Goal: Transaction & Acquisition: Purchase product/service

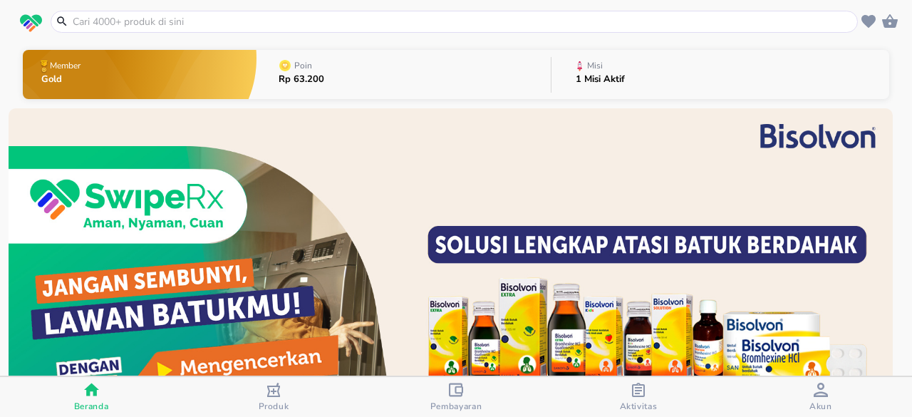
click at [255, 14] on input "text" at bounding box center [462, 21] width 783 height 15
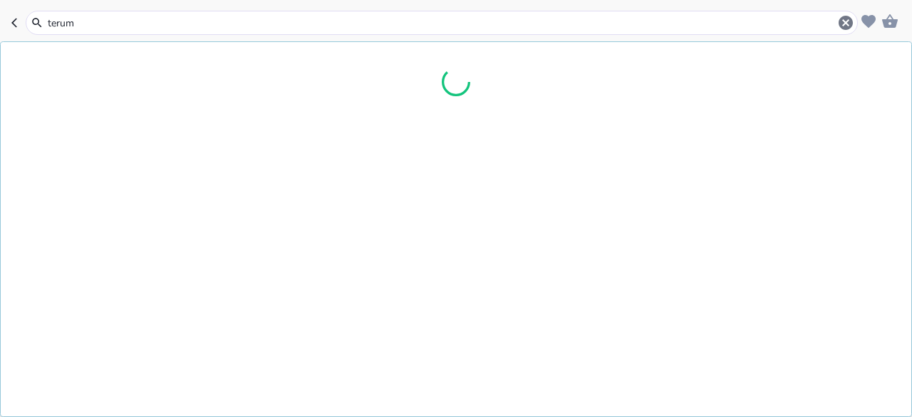
type input "terumo"
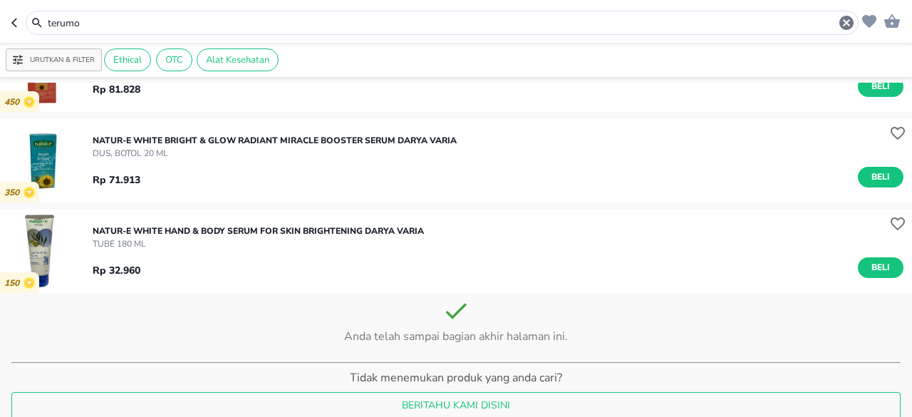
scroll to position [777, 0]
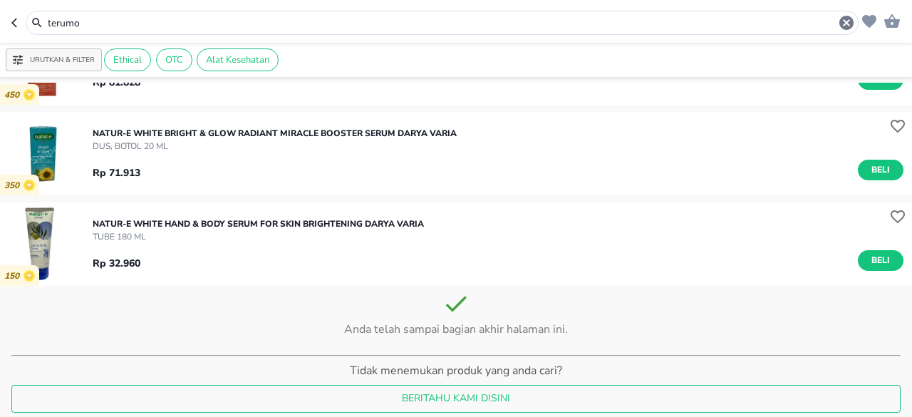
drag, startPoint x: 217, startPoint y: 31, endPoint x: 48, endPoint y: 29, distance: 168.9
click at [49, 29] on div "terumo" at bounding box center [442, 23] width 833 height 24
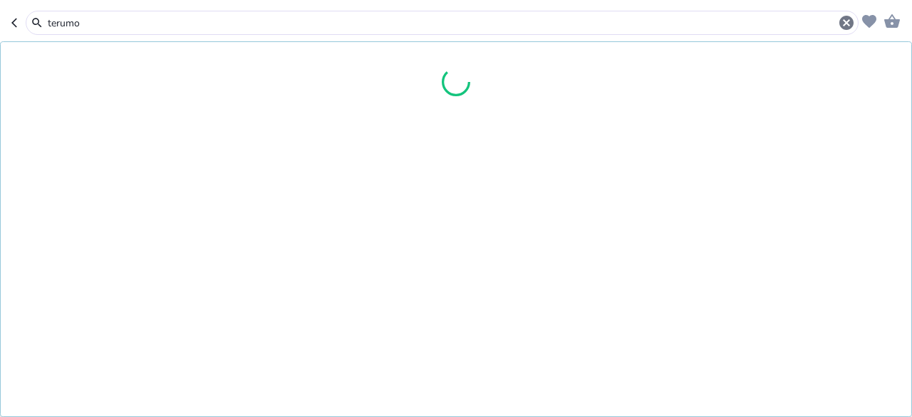
drag, startPoint x: 92, startPoint y: 25, endPoint x: 0, endPoint y: 1, distance: 95.1
click at [0, 1] on header "terumo" at bounding box center [456, 21] width 912 height 43
type input "[MEDICAL_DATA]"
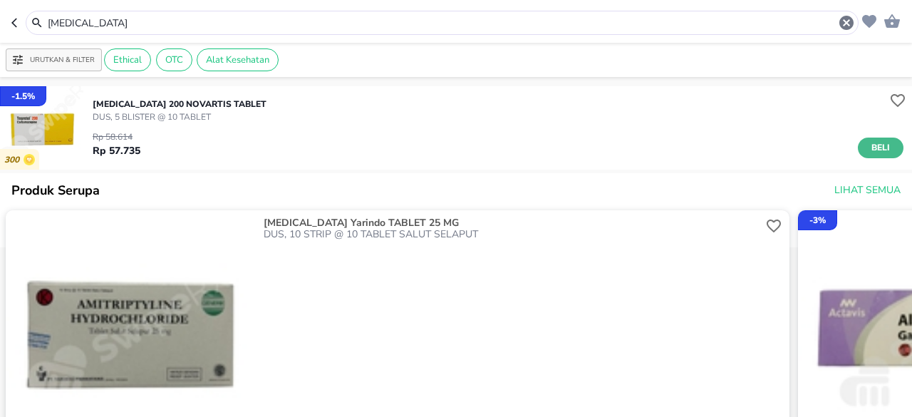
click at [879, 150] on span "Beli" at bounding box center [881, 147] width 24 height 15
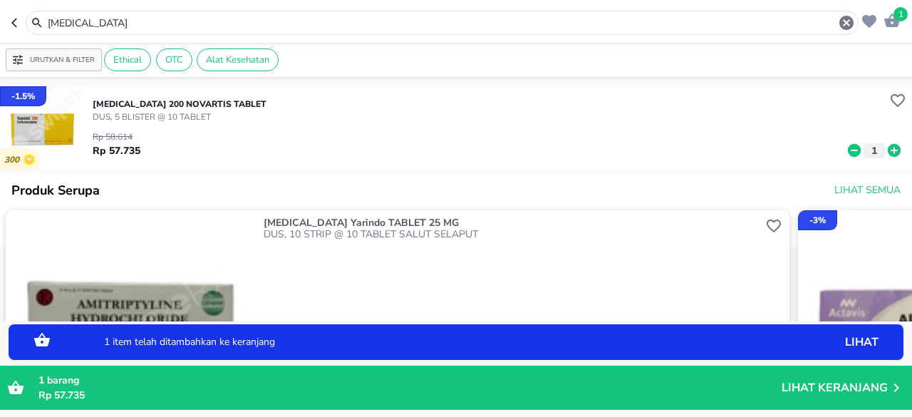
click at [888, 148] on icon at bounding box center [894, 150] width 13 height 13
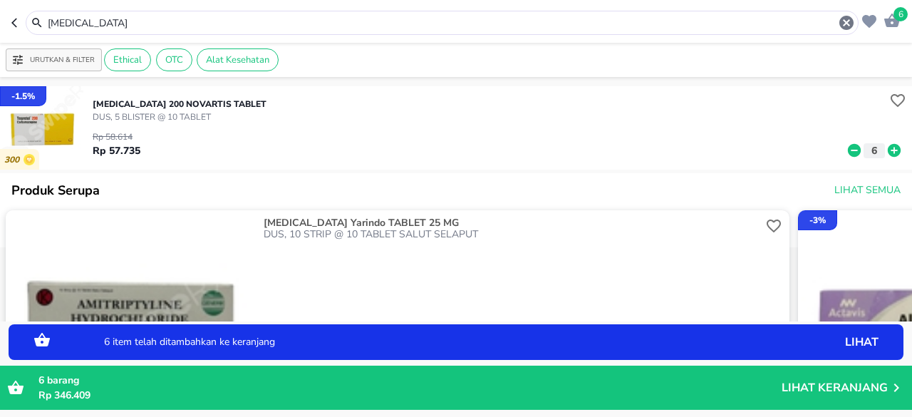
click at [870, 388] on p "Lihat Keranjang" at bounding box center [835, 388] width 106 height 0
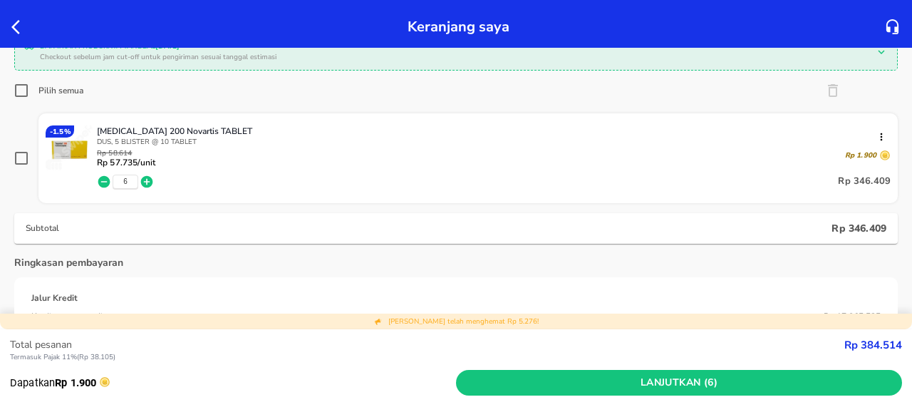
scroll to position [285, 0]
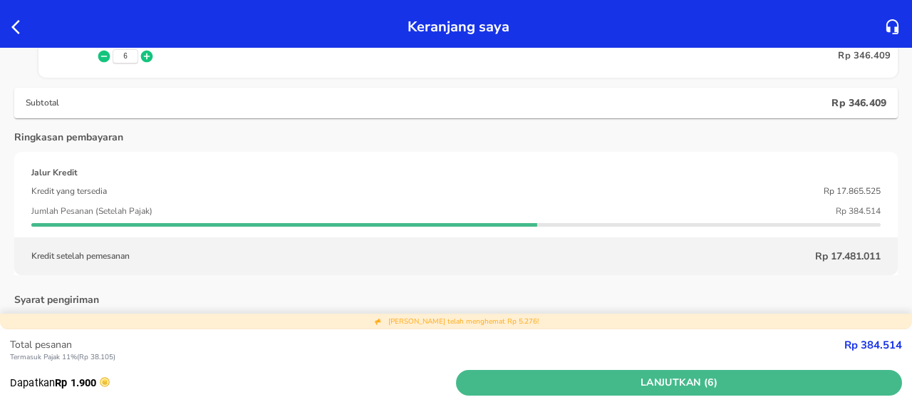
click at [666, 383] on span "Lanjutkan (6)" at bounding box center [679, 383] width 435 height 18
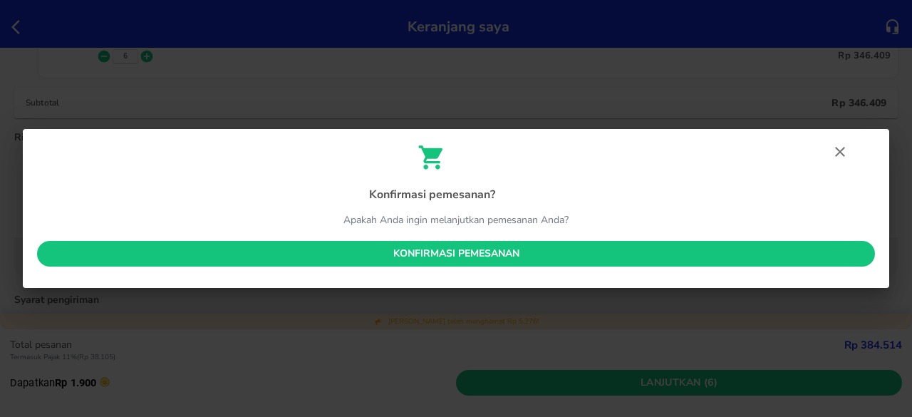
click at [420, 254] on span "Konfirmasi pemesanan" at bounding box center [455, 254] width 815 height 18
